Goal: Find specific page/section: Find specific page/section

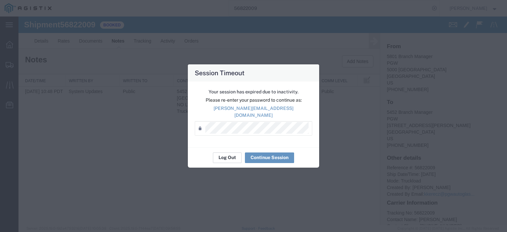
click at [230, 153] on button "Log Out" at bounding box center [227, 158] width 29 height 11
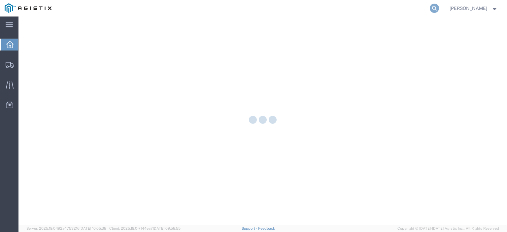
click at [439, 10] on icon at bounding box center [434, 8] width 9 height 9
click at [374, 13] on input "search" at bounding box center [329, 8] width 201 height 16
paste input "56790276"
type input "56790276"
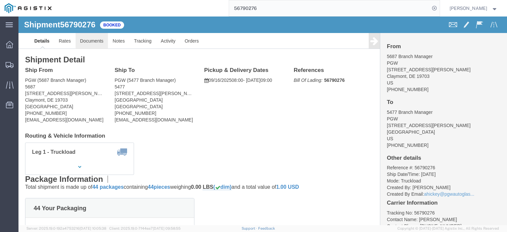
click link "Documents"
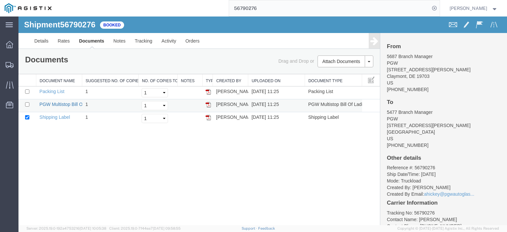
click at [61, 102] on link "PGW Multistop Bill Of Lading" at bounding box center [70, 104] width 60 height 5
